Goal: Find specific page/section: Find specific page/section

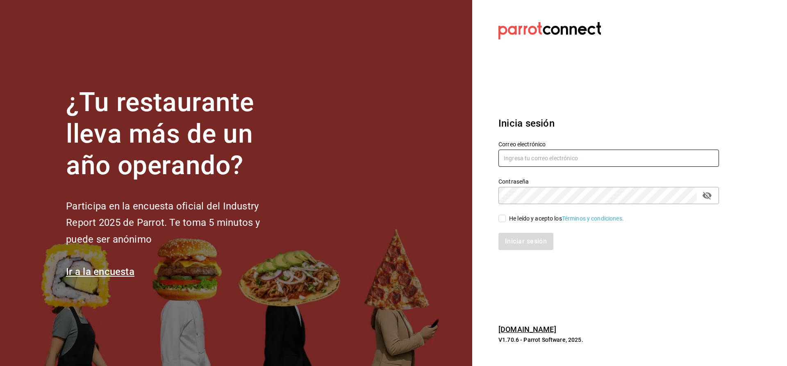
click at [523, 158] on input "text" at bounding box center [609, 158] width 221 height 17
type input "[EMAIL_ADDRESS][PERSON_NAME][DOMAIN_NAME]"
click at [501, 221] on input "He leído y acepto los Términos y condiciones." at bounding box center [502, 218] width 7 height 7
checkbox input "true"
click at [509, 238] on button "Iniciar sesión" at bounding box center [527, 241] width 56 height 17
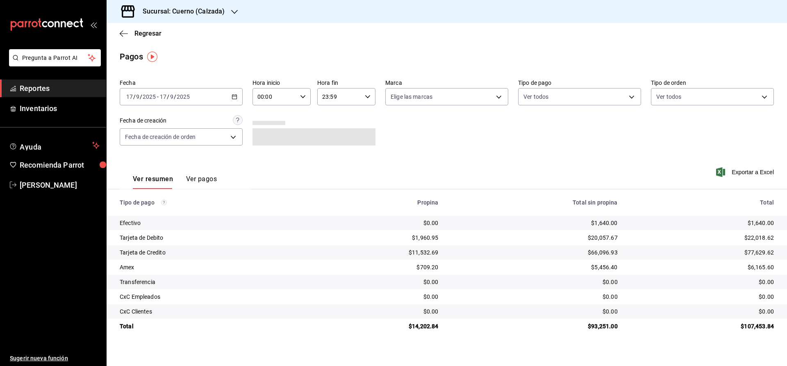
click at [171, 16] on div "Sucursal: Cuerno (Calzada)" at bounding box center [177, 11] width 128 height 23
click at [137, 52] on span "Clavadito (Calzada)" at bounding box center [139, 54] width 52 height 9
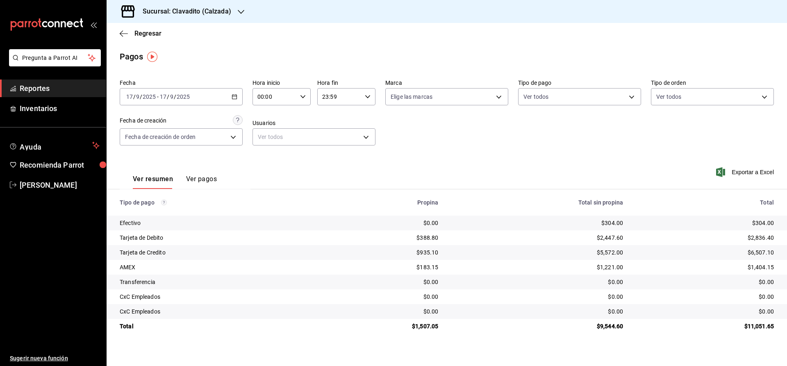
click at [173, 9] on h3 "Sucursal: Clavadito (Calzada)" at bounding box center [183, 12] width 95 height 10
click at [134, 34] on span "Cuerno (Calzada)" at bounding box center [136, 35] width 46 height 9
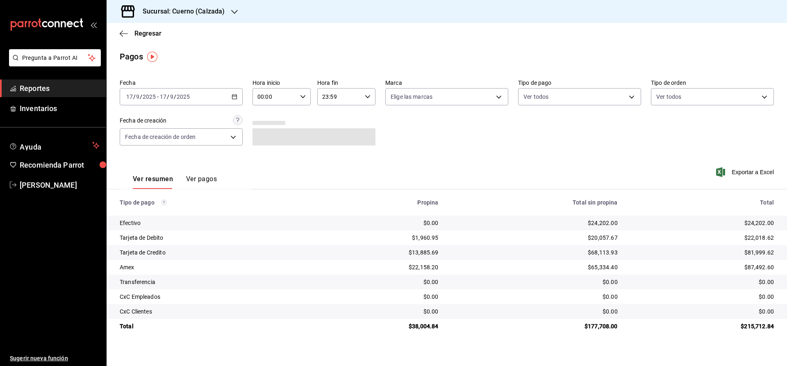
click at [63, 89] on span "Reportes" at bounding box center [60, 88] width 80 height 11
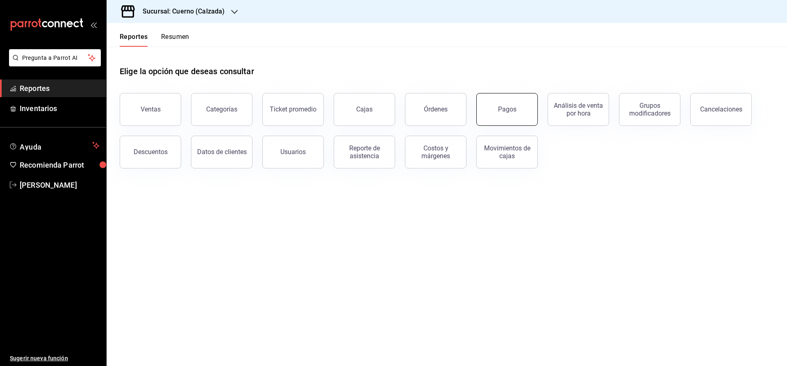
click at [512, 114] on button "Pagos" at bounding box center [506, 109] width 61 height 33
